Goal: Information Seeking & Learning: Learn about a topic

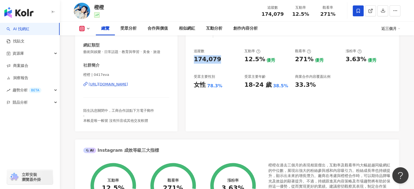
click at [194, 59] on div "174,079" at bounding box center [216, 59] width 45 height 8
drag, startPoint x: 296, startPoint y: 60, endPoint x: 314, endPoint y: 57, distance: 18.3
click at [314, 57] on div "271% 優秀" at bounding box center [317, 59] width 45 height 8
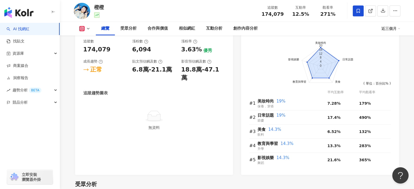
scroll to position [499, 0]
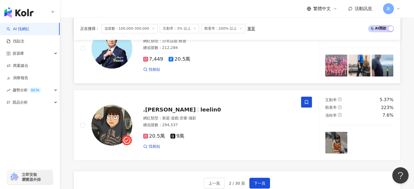
scroll to position [998, 0]
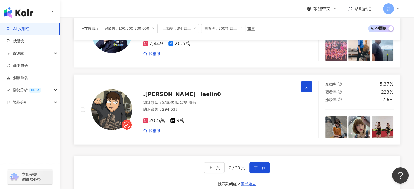
click at [122, 111] on img at bounding box center [111, 109] width 41 height 41
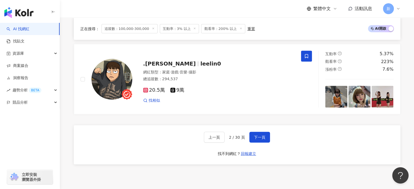
scroll to position [1089, 0]
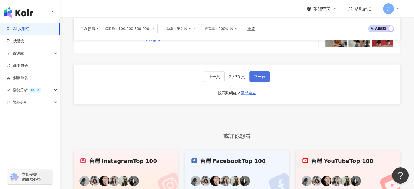
click at [255, 75] on span "下一頁" at bounding box center [259, 77] width 11 height 4
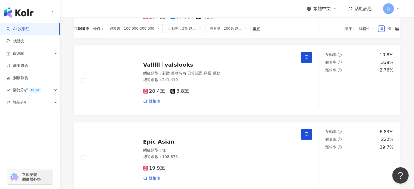
scroll to position [136, 0]
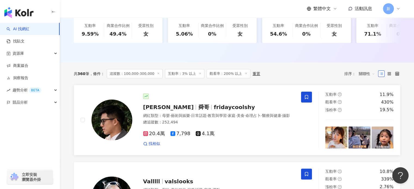
click at [112, 127] on img at bounding box center [111, 120] width 41 height 41
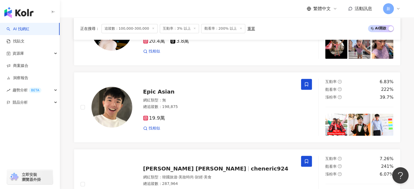
scroll to position [317, 0]
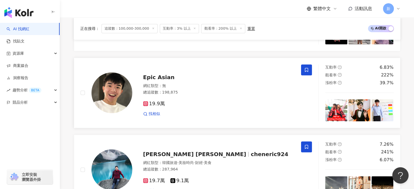
click at [155, 81] on span "Epic Asian" at bounding box center [159, 77] width 32 height 7
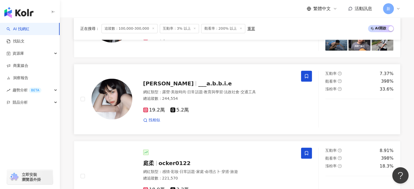
scroll to position [635, 0]
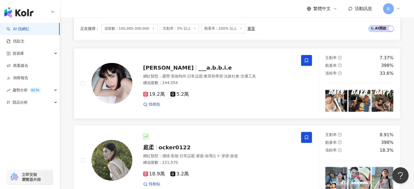
click at [114, 94] on img at bounding box center [111, 83] width 41 height 41
click at [133, 119] on link "郭芳岑abbie ___a.b.b.i.e 網紅類型 ： 露營 · 美妝時尚 · 日常話題 · 教育與學習 · 法政社會 · 交通工具 總追蹤數 ： 244,…" at bounding box center [237, 83] width 327 height 70
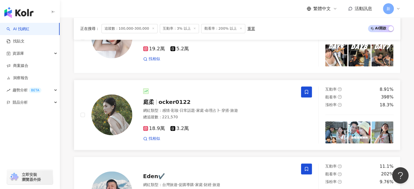
click at [173, 105] on span "ocker0122" at bounding box center [175, 102] width 32 height 7
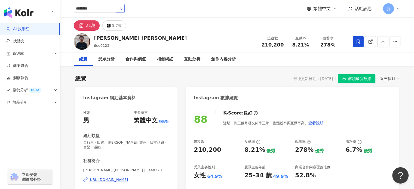
click at [122, 8] on icon "search" at bounding box center [120, 9] width 4 height 4
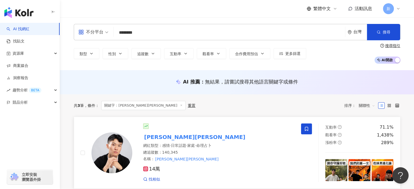
click at [161, 140] on mark "[PERSON_NAME][PERSON_NAME]" at bounding box center [194, 137] width 103 height 9
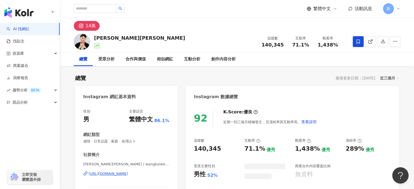
click at [196, 149] on div "140,345" at bounding box center [216, 149] width 45 height 8
click at [196, 149] on div "140,345" at bounding box center [207, 149] width 27 height 8
drag, startPoint x: 214, startPoint y: 147, endPoint x: 221, endPoint y: 159, distance: 13.6
click at [217, 147] on div "140,345" at bounding box center [216, 149] width 45 height 8
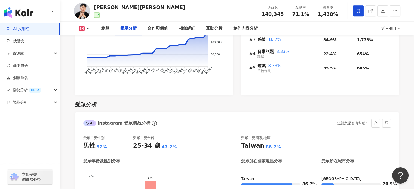
scroll to position [499, 0]
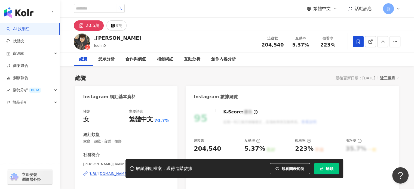
click at [128, 171] on div "https://www.instagram.com/leelin0/" at bounding box center [108, 173] width 39 height 5
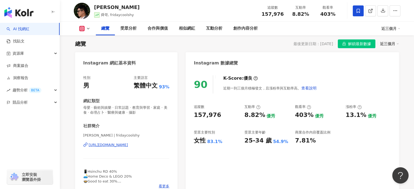
scroll to position [45, 0]
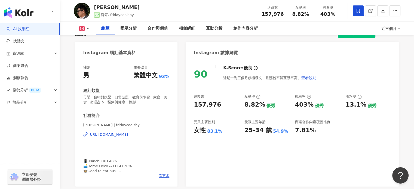
click at [128, 133] on div "https://www.instagram.com/fridaycoolshy/" at bounding box center [108, 134] width 39 height 5
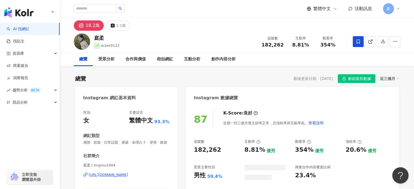
click at [128, 173] on div "[URL][DOMAIN_NAME]" at bounding box center [108, 175] width 39 height 5
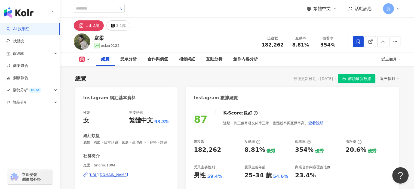
scroll to position [91, 0]
